Goal: Task Accomplishment & Management: Complete application form

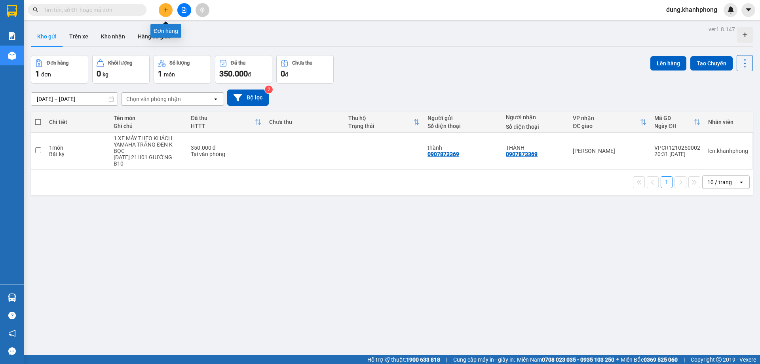
click at [171, 8] on button at bounding box center [166, 10] width 14 height 14
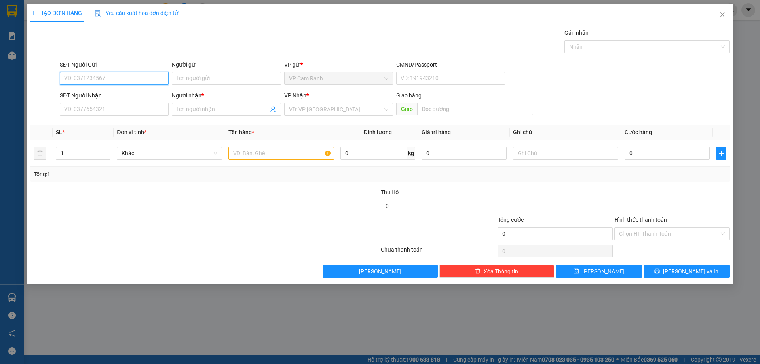
click at [108, 81] on input "SĐT Người Gửi" at bounding box center [114, 78] width 109 height 13
type input "0338548562"
click at [110, 95] on div "0338548562 - C THUỲ" at bounding box center [114, 94] width 99 height 9
type input "C THUỲ"
type input "0338548562"
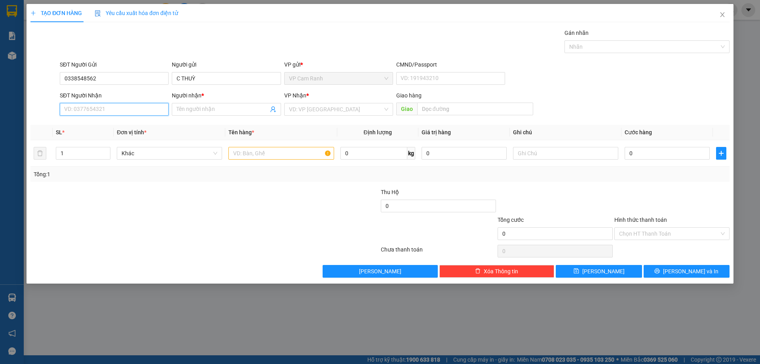
click at [123, 108] on input "SĐT Người Nhận" at bounding box center [114, 109] width 109 height 13
click at [116, 136] on div "0903947415 - A. NHÂN" at bounding box center [114, 137] width 99 height 9
type input "0903947415"
type input "A. NHÂN"
click at [298, 152] on input "text" at bounding box center [280, 153] width 105 height 13
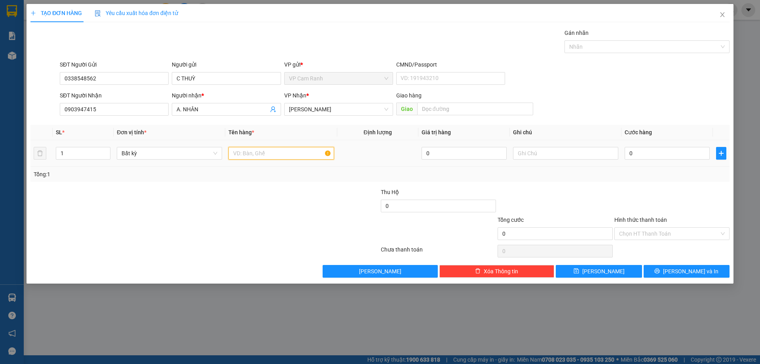
click at [253, 154] on input "text" at bounding box center [280, 153] width 105 height 13
type input "1 TX HẢI SẢN"
click at [539, 151] on input "text" at bounding box center [565, 153] width 105 height 13
type input "H"
type input "G"
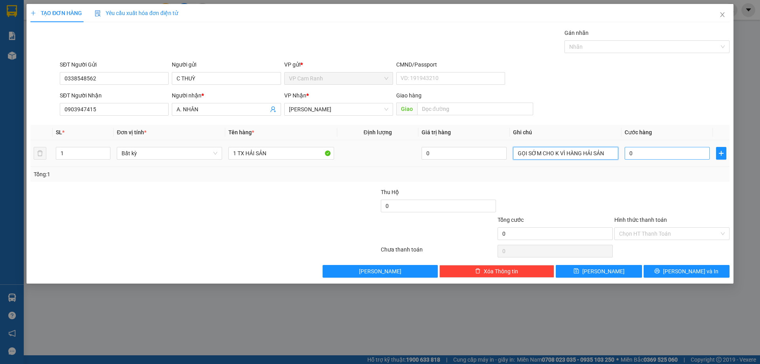
type input "GỌI SỚM CHO K VÌ HÀNG HẢI SẢN"
click at [651, 155] on input "0" at bounding box center [666, 153] width 85 height 13
type input "4"
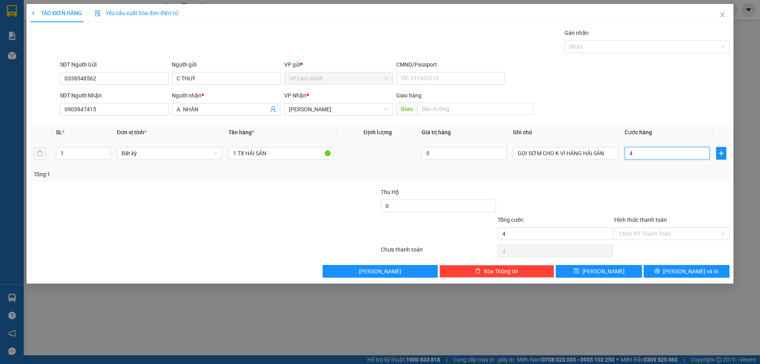
type input "40"
type input "40.000"
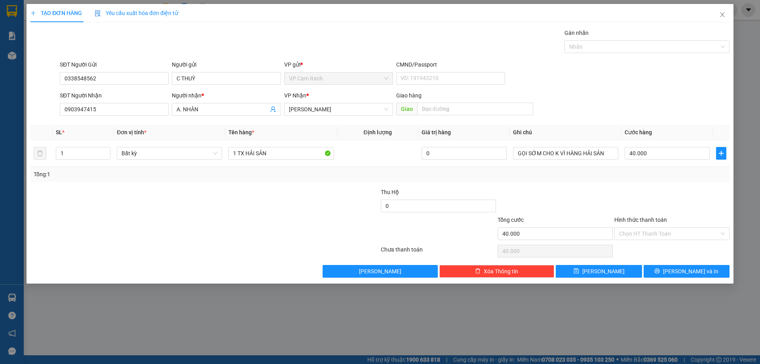
click at [657, 184] on div "Transit Pickup Surcharge Ids Transit Deliver Surcharge Ids Transit Deliver Surc…" at bounding box center [379, 152] width 699 height 249
click at [639, 234] on input "Hình thức thanh toán" at bounding box center [669, 234] width 100 height 12
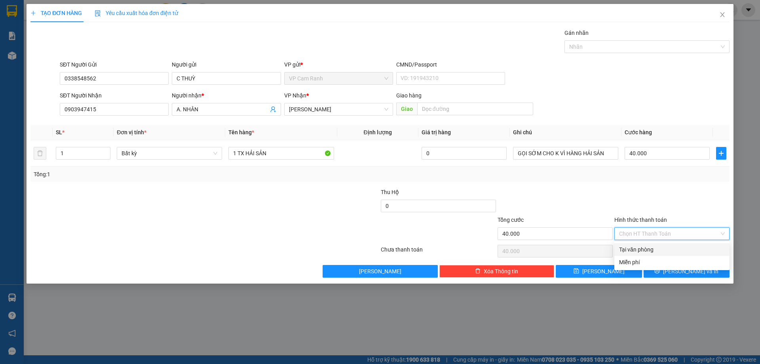
click at [639, 252] on div "Tại văn phòng" at bounding box center [672, 249] width 106 height 9
type input "0"
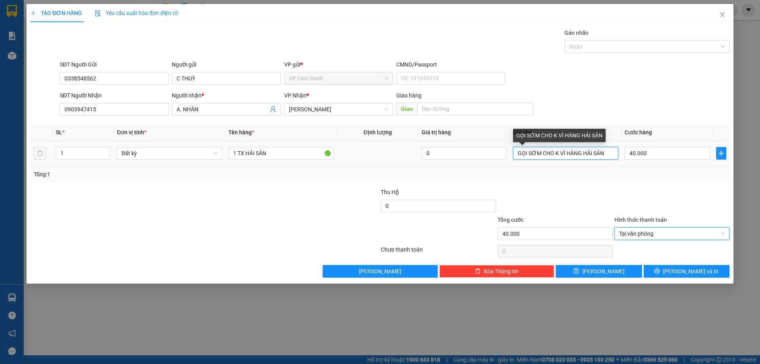
click at [609, 152] on input "GỌI SỚM CHO K VÌ HÀNG HẢI SẢN" at bounding box center [565, 153] width 105 height 13
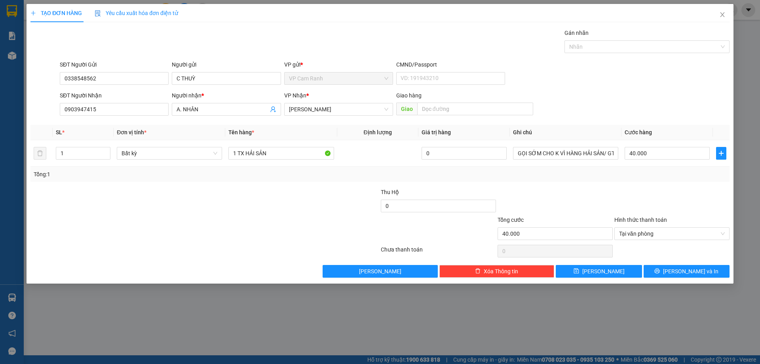
click at [611, 176] on div "Tổng: 1" at bounding box center [380, 174] width 693 height 9
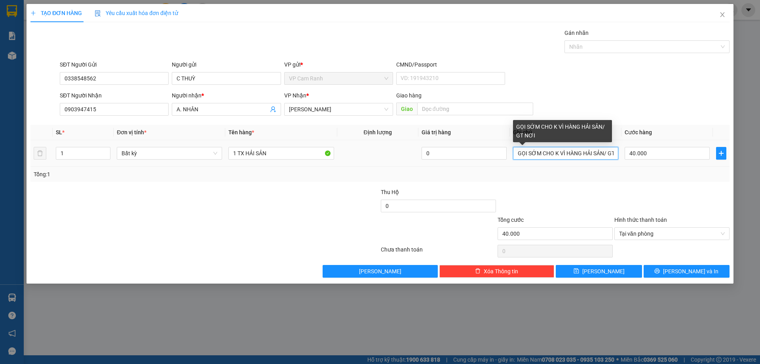
scroll to position [0, 13]
drag, startPoint x: 612, startPoint y: 154, endPoint x: 581, endPoint y: 154, distance: 30.9
click at [581, 154] on input "GỌI SỚM CHO K VÌ HÀNG HẢI SẢN/ GT NƠI" at bounding box center [565, 153] width 105 height 13
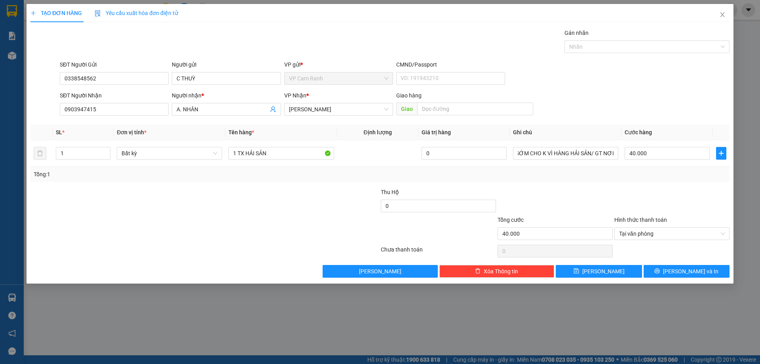
click at [611, 172] on div "Tổng: 1" at bounding box center [380, 174] width 693 height 9
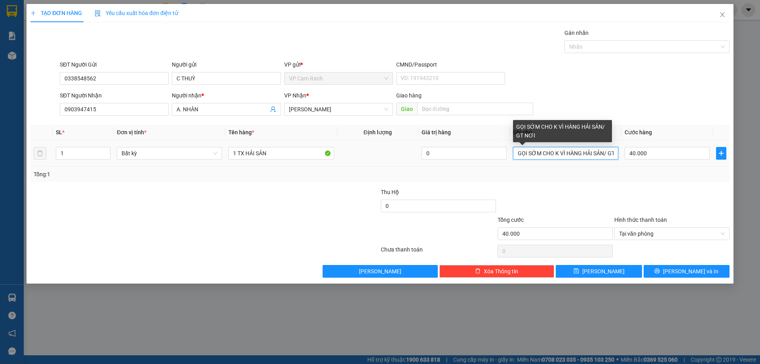
scroll to position [0, 6]
drag, startPoint x: 611, startPoint y: 154, endPoint x: 578, endPoint y: 152, distance: 32.9
click at [579, 152] on input "GỌI SỚM CHO K VÌ HÀNG HẢI SẢN/ GT NƠI" at bounding box center [565, 153] width 105 height 13
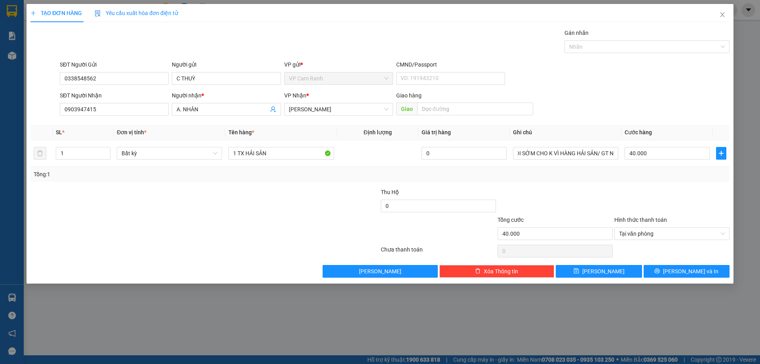
click at [589, 187] on div "Transit Pickup Surcharge Ids Transit Deliver Surcharge Ids Transit Deliver Surc…" at bounding box center [379, 152] width 699 height 249
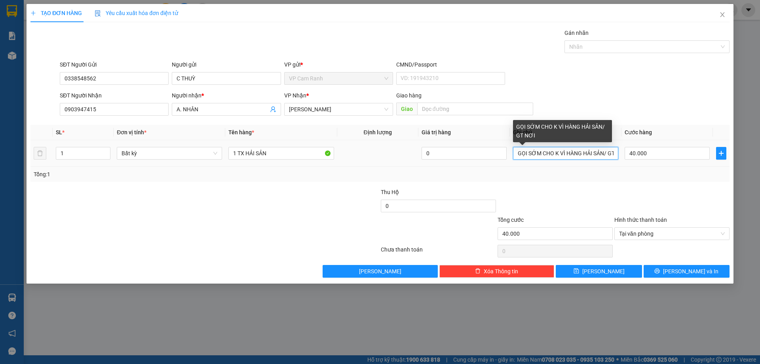
scroll to position [0, 13]
drag, startPoint x: 610, startPoint y: 154, endPoint x: 577, endPoint y: 155, distance: 33.3
click at [577, 155] on input "GỌI SỚM CHO K VÌ HÀNG HẢI SẢN/ GT NƠI" at bounding box center [565, 153] width 105 height 13
click at [614, 150] on input "GỌI SỚM CHO K VÌ HÀNG HẢI SẢN/ GT NƠI" at bounding box center [565, 153] width 105 height 13
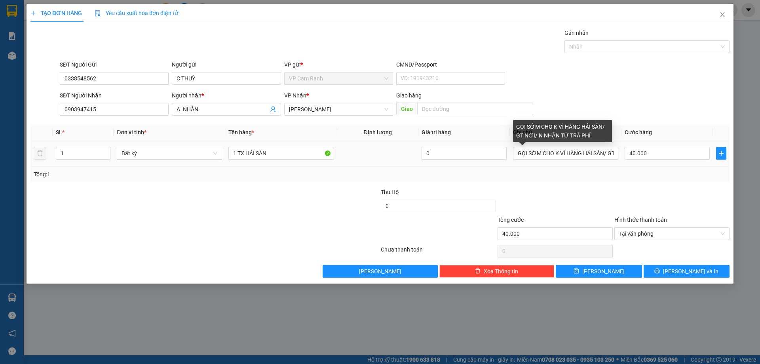
click at [537, 135] on div "GỌI SỚM CHO K VÌ HÀNG HẢI SẢN/ GT NƠI/ N NHẬN TỪ TRẢ PHÍ" at bounding box center [562, 131] width 99 height 22
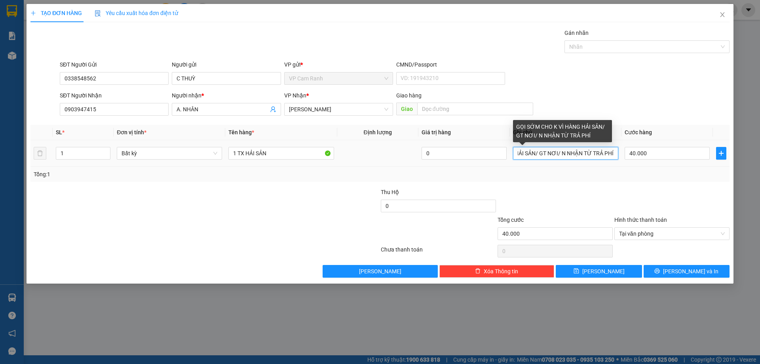
drag, startPoint x: 607, startPoint y: 154, endPoint x: 616, endPoint y: 157, distance: 9.6
click at [616, 157] on input "GỌI SỚM CHO K VÌ HÀNG HẢI SẢN/ GT NƠI/ N NHẬN TỪ TRẢ PHÍ" at bounding box center [565, 153] width 105 height 13
click at [560, 152] on input "GỌI SỚM CHO K VÌ HÀNG HẢI SẢN/ GT NƠI/ N NHẬN TỪ TRẢ PHÍ" at bounding box center [565, 153] width 105 height 13
click at [558, 151] on input "GỌI SỚM CHO K VÌ HÀNG HẢI SẢN/ GT NƠI/ N NHẬN TỪ TRẢ PHÍ" at bounding box center [565, 153] width 105 height 13
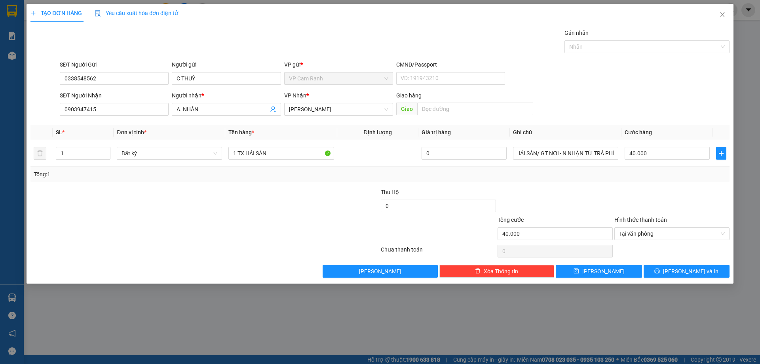
scroll to position [0, 0]
click at [563, 176] on div "Tổng: 1" at bounding box center [380, 174] width 693 height 9
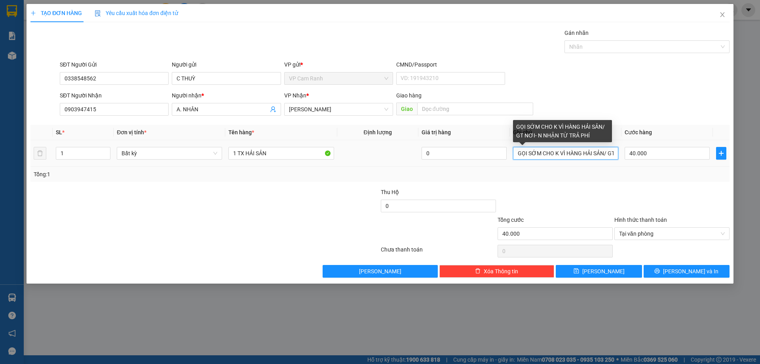
scroll to position [0, 9]
drag, startPoint x: 613, startPoint y: 152, endPoint x: 594, endPoint y: 155, distance: 18.8
click at [594, 155] on input "GỌI SỚM CHO K VÌ HÀNG HẢI SẢN/ GT NƠI- N NHẬN TỪ TRẢ PHÍ" at bounding box center [565, 153] width 105 height 13
click at [609, 152] on input "GỌI SỚM CHO K VÌ HÀNG HẢI SẢN/ GT NƠI- N NHẬN TỪ TRẢ PHÍ" at bounding box center [565, 153] width 105 height 13
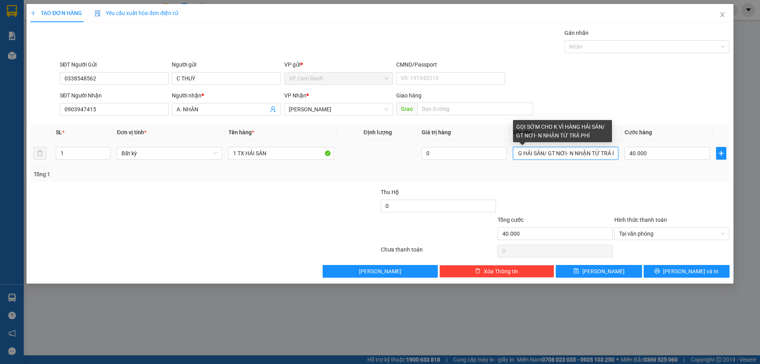
drag, startPoint x: 614, startPoint y: 153, endPoint x: 594, endPoint y: 151, distance: 19.5
click at [594, 151] on input "GỌI SỚM CHO K VÌ HÀNG HẢI SẢN/ GT NƠI- N NHẬN TỪ TRẢ PHÍ" at bounding box center [565, 153] width 105 height 13
click at [600, 154] on input "GỌI SỚM CHO K VÌ HÀNG HẢI SẢN/ GT NƠI- N NHẬN TỪ TRẢ PHÍ" at bounding box center [565, 153] width 105 height 13
drag, startPoint x: 576, startPoint y: 153, endPoint x: 590, endPoint y: 156, distance: 14.3
click at [590, 156] on input "GỌI SỚM CHO K VÌ HÀNG HẢI SẢN/ GT NƠI- N NHẬN TỪ TRẢ PHÍ" at bounding box center [565, 153] width 105 height 13
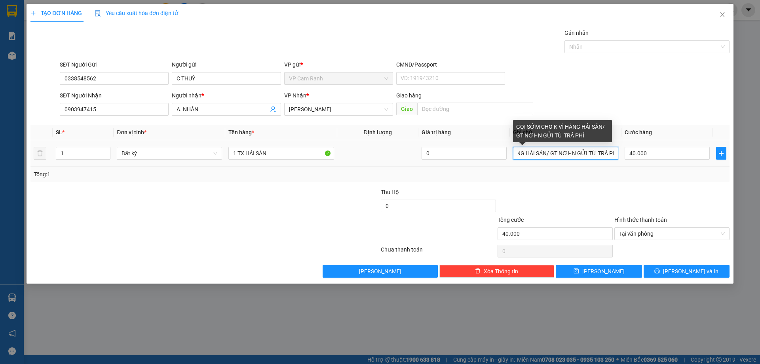
scroll to position [0, 63]
drag, startPoint x: 591, startPoint y: 151, endPoint x: 613, endPoint y: 156, distance: 23.1
click at [613, 156] on input "GỌI SỚM CHO K VÌ HÀNG HẢI SẢN/ GT NƠI- N GỬI TỪ TRẢ PHÍ" at bounding box center [565, 153] width 105 height 13
drag, startPoint x: 609, startPoint y: 152, endPoint x: 617, endPoint y: 154, distance: 8.8
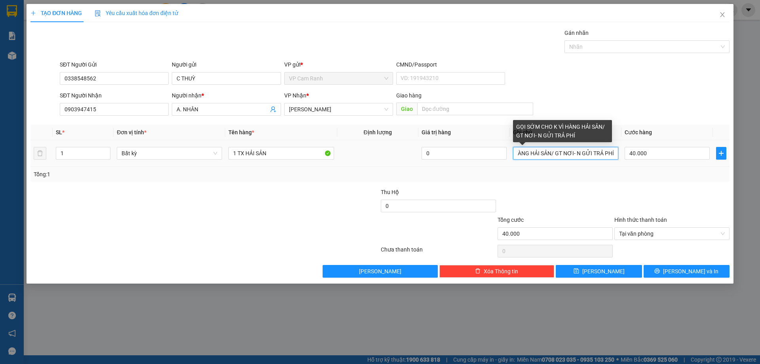
click at [617, 154] on input "GỌI SỚM CHO K VÌ HÀNG HẢI SẢN/ GT NƠI- N GỬI TRẢ PHÍ" at bounding box center [565, 153] width 105 height 13
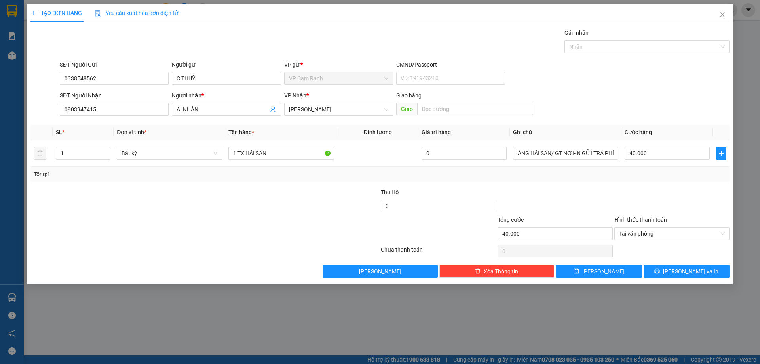
click at [595, 171] on div "Tổng: 1" at bounding box center [380, 174] width 693 height 9
drag, startPoint x: 516, startPoint y: 154, endPoint x: 624, endPoint y: 163, distance: 107.6
click at [624, 163] on tr "1 Bất kỳ 1 TX HẢI SẢN 0 GỌI SỚM CHO K VÌ HÀNG HẢI SẢN/ GT NƠI- N GỬI TRẢ PHÍ 40…" at bounding box center [379, 153] width 699 height 27
type input "CƯỚC 40K/ GTNO"
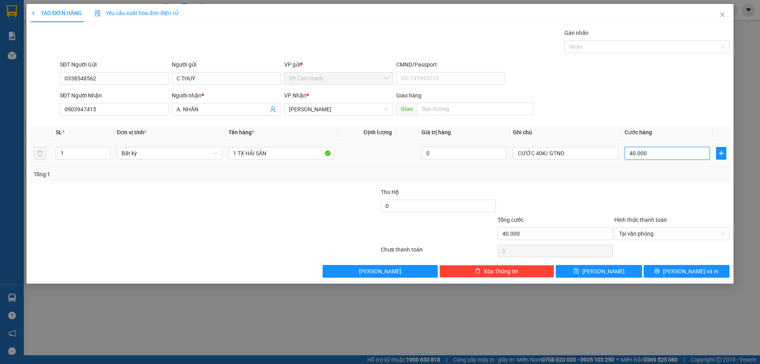
click at [658, 156] on input "40.000" at bounding box center [666, 153] width 85 height 13
type input "0"
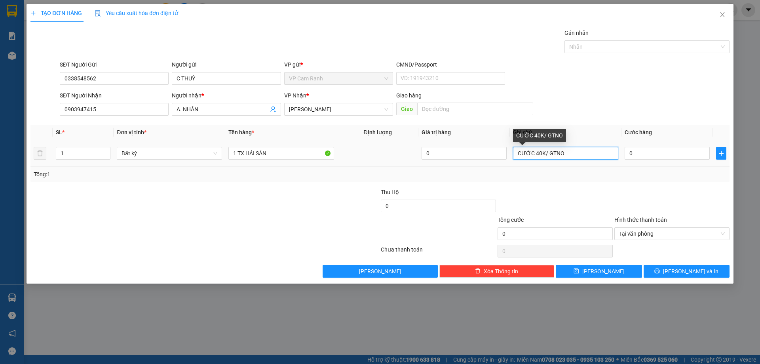
click at [582, 153] on input "CƯỚC 40K/ GTNO" at bounding box center [565, 153] width 105 height 13
click at [171, 321] on div "TẠO ĐƠN HÀNG Yêu cầu xuất hóa đơn điện tử Transit Pickup Surcharge Ids Transit …" at bounding box center [380, 182] width 760 height 364
click at [573, 156] on input "CƯỚC 40K/ GTNOI" at bounding box center [565, 153] width 105 height 13
type input "CƯỚC 40K/ GTNOI 50K"
click at [659, 151] on input "0" at bounding box center [666, 153] width 85 height 13
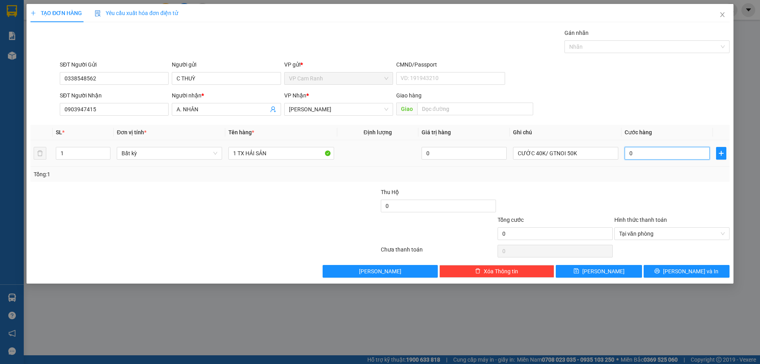
type input "9"
type input "90"
type input "90.000"
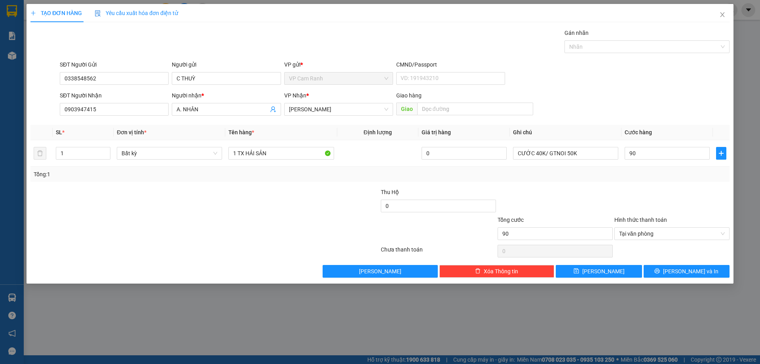
type input "90.000"
click at [654, 182] on div "Transit Pickup Surcharge Ids Transit Deliver Surcharge Ids Transit Deliver Surc…" at bounding box center [379, 152] width 699 height 249
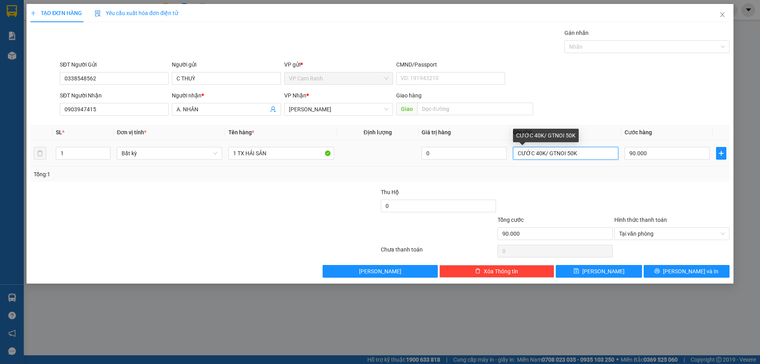
click at [576, 154] on input "CƯỚC 40K/ GTNOI 50K" at bounding box center [565, 153] width 105 height 13
type input "CƯỚC 40K/ GTNOI 50K/ 427 BÀ HẠT. P VƯỜN LÀI Q10 CŨ"
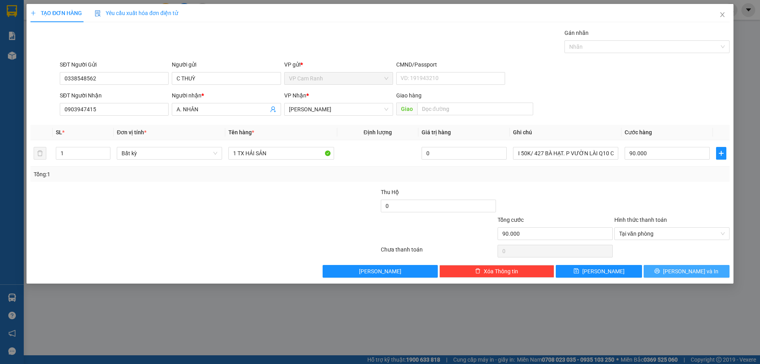
scroll to position [0, 0]
click at [696, 270] on span "[PERSON_NAME] và In" at bounding box center [690, 271] width 55 height 9
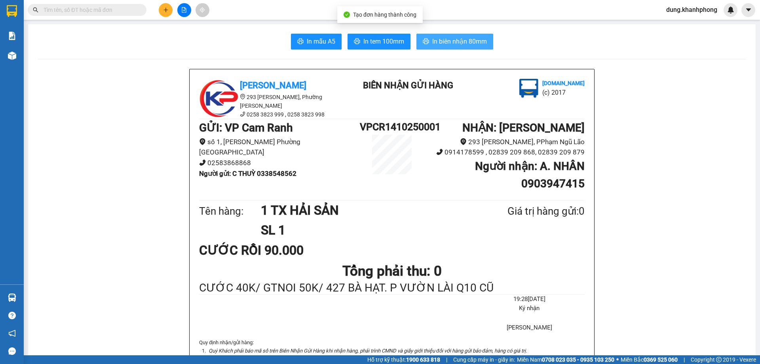
click at [440, 42] on span "In biên nhận 80mm" at bounding box center [459, 41] width 55 height 10
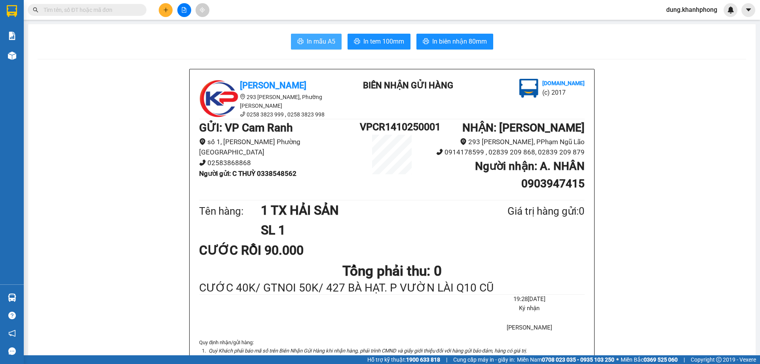
click at [291, 42] on button "In mẫu A5" at bounding box center [316, 42] width 51 height 16
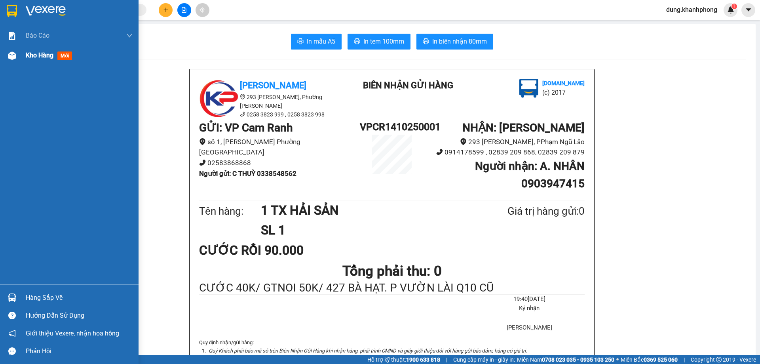
click at [51, 55] on span "Kho hàng" at bounding box center [40, 55] width 28 height 8
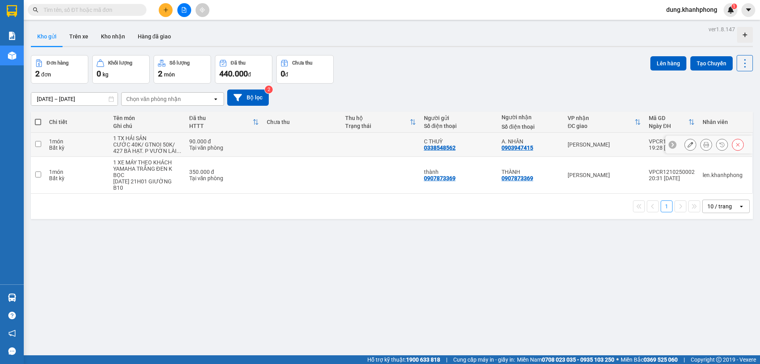
click at [35, 142] on input "checkbox" at bounding box center [38, 144] width 6 height 6
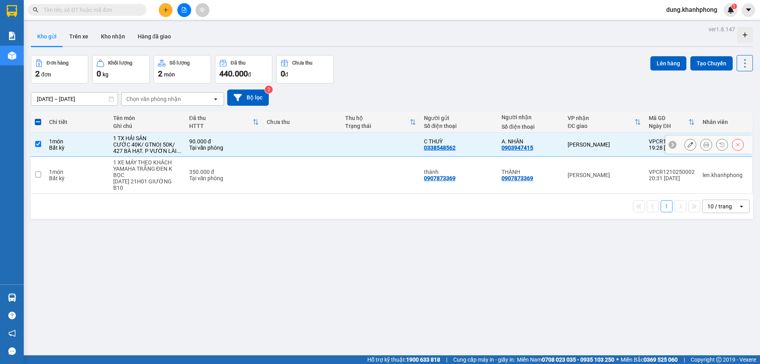
click at [41, 144] on td at bounding box center [38, 145] width 14 height 24
checkbox input "false"
